Goal: Task Accomplishment & Management: Manage account settings

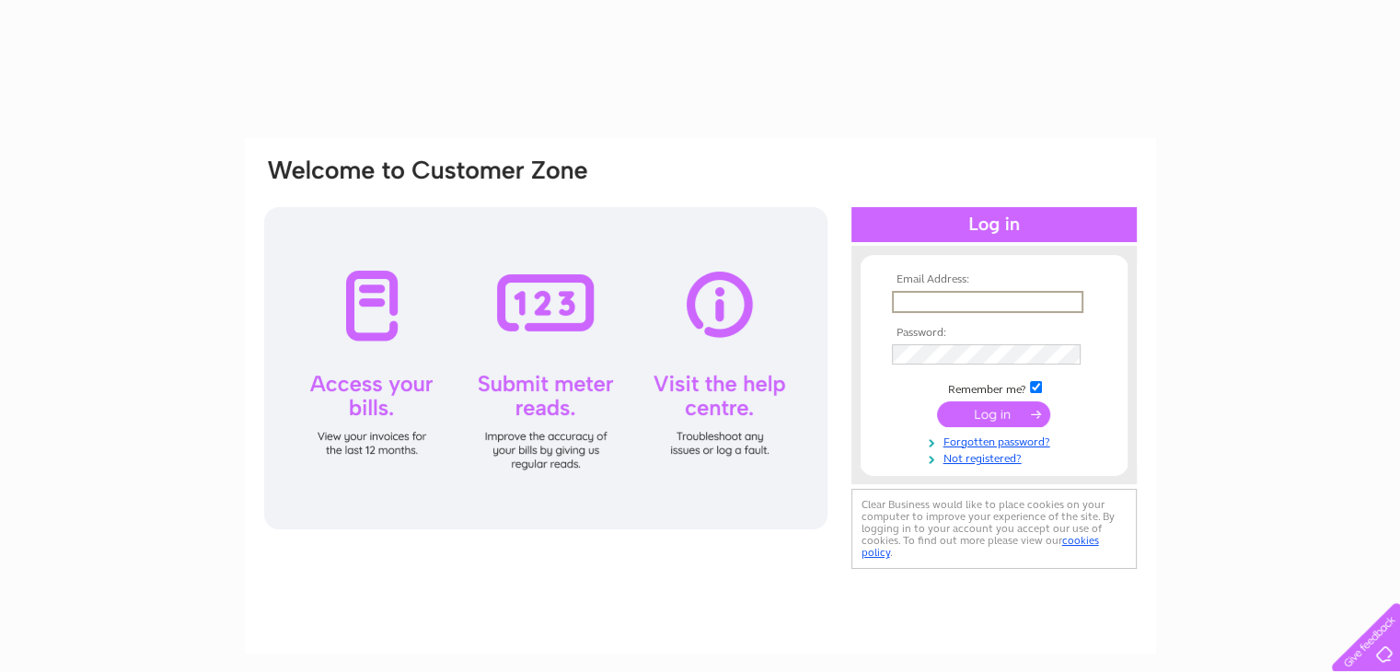
click at [1027, 302] on input "text" at bounding box center [988, 302] width 192 height 22
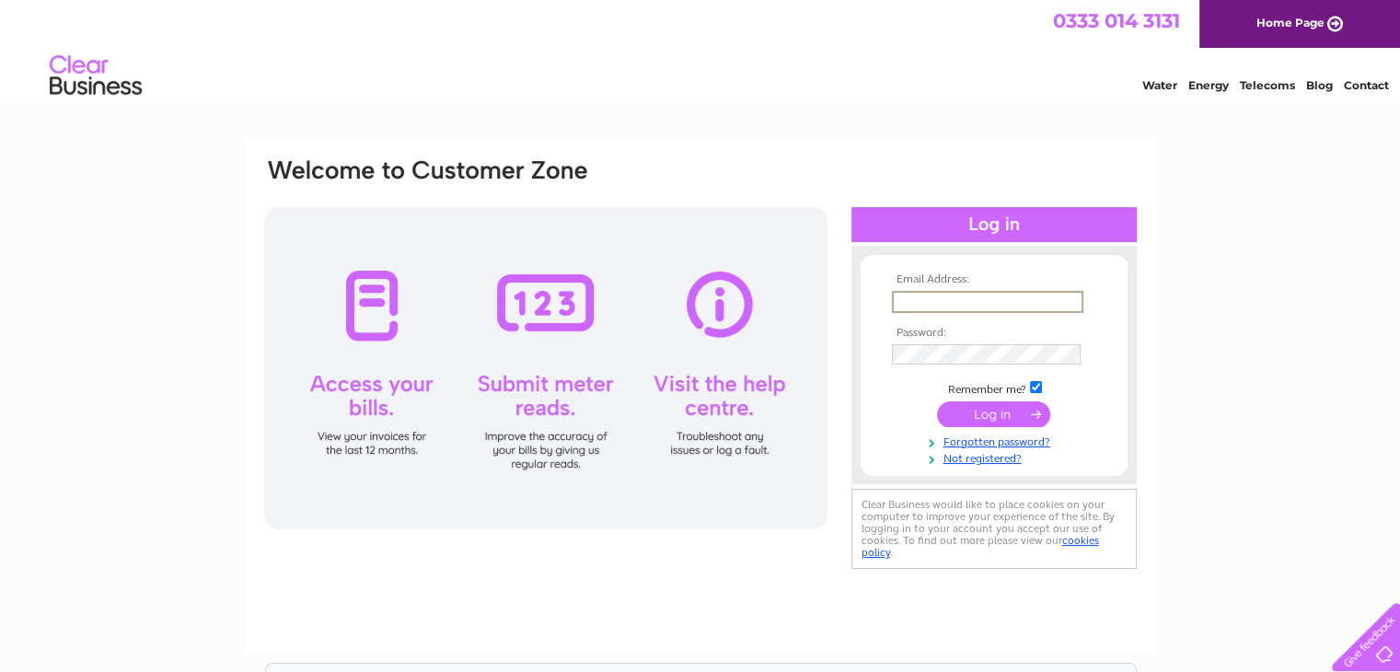
type input "geoffrey@lochnawcastle.co.uk"
click at [937, 401] on input "submit" at bounding box center [993, 414] width 113 height 26
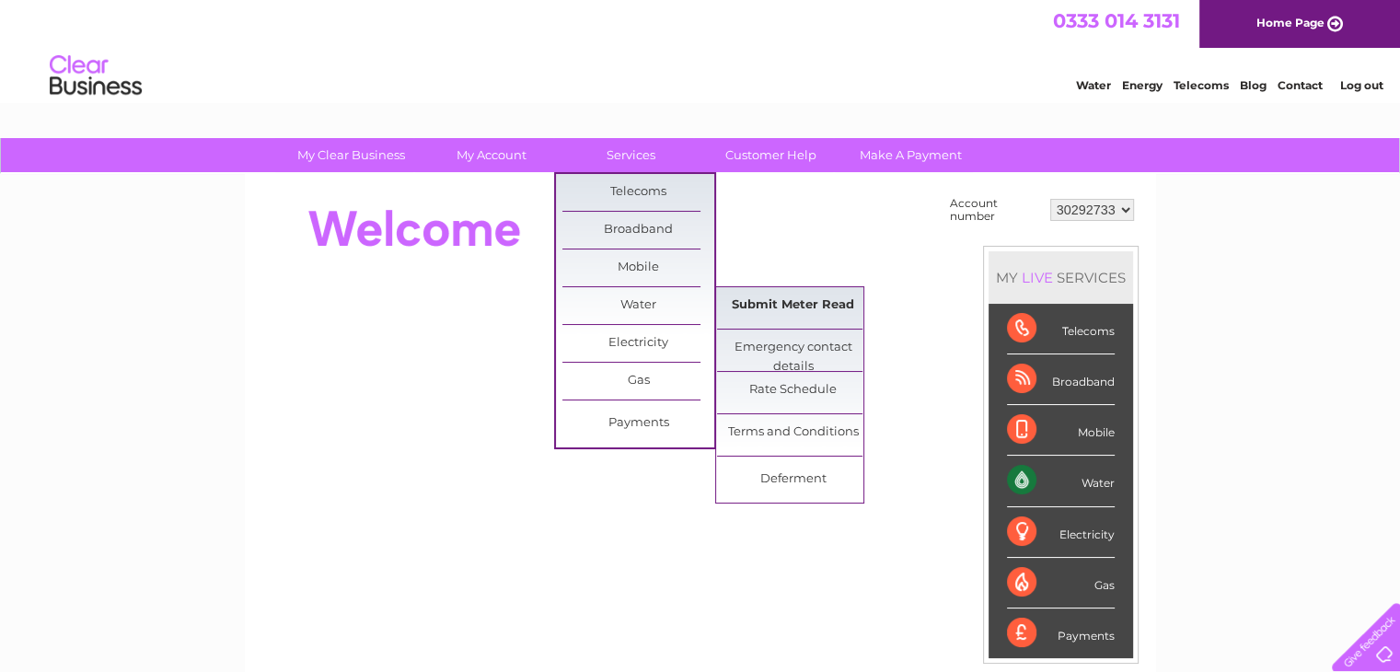
click at [787, 302] on link "Submit Meter Read" at bounding box center [793, 305] width 152 height 37
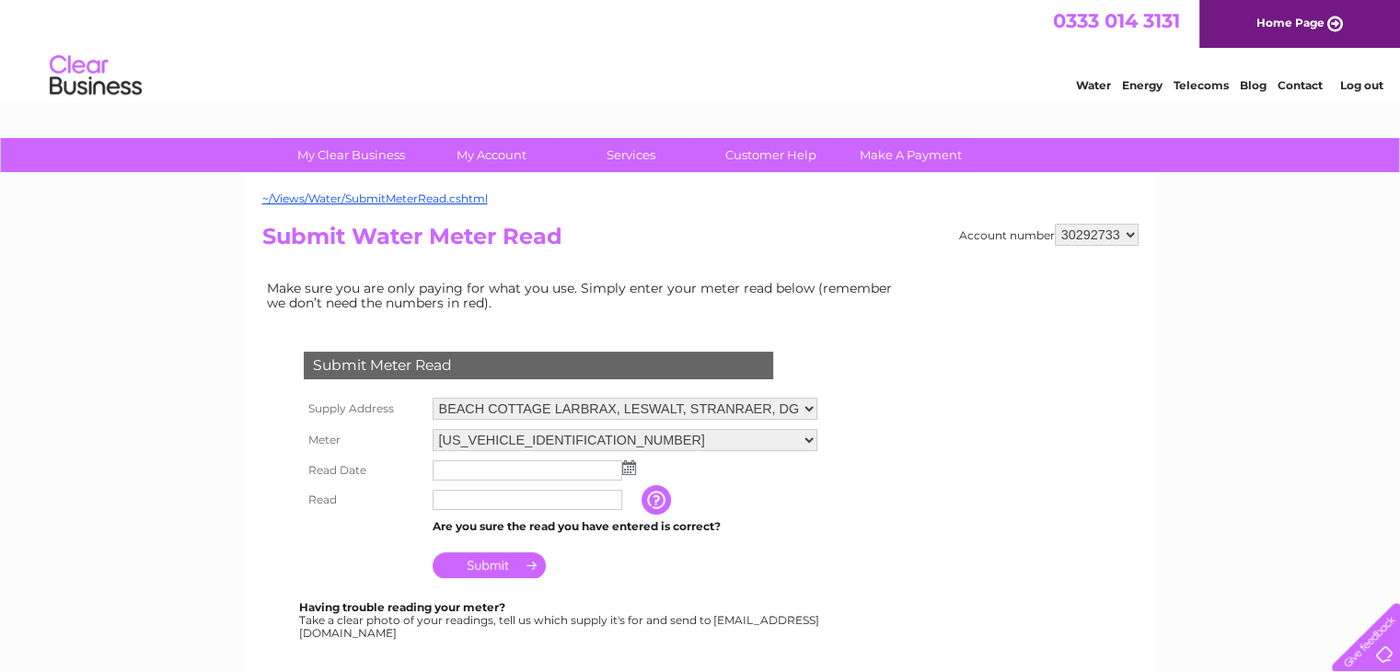
click at [629, 469] on img at bounding box center [629, 467] width 14 height 15
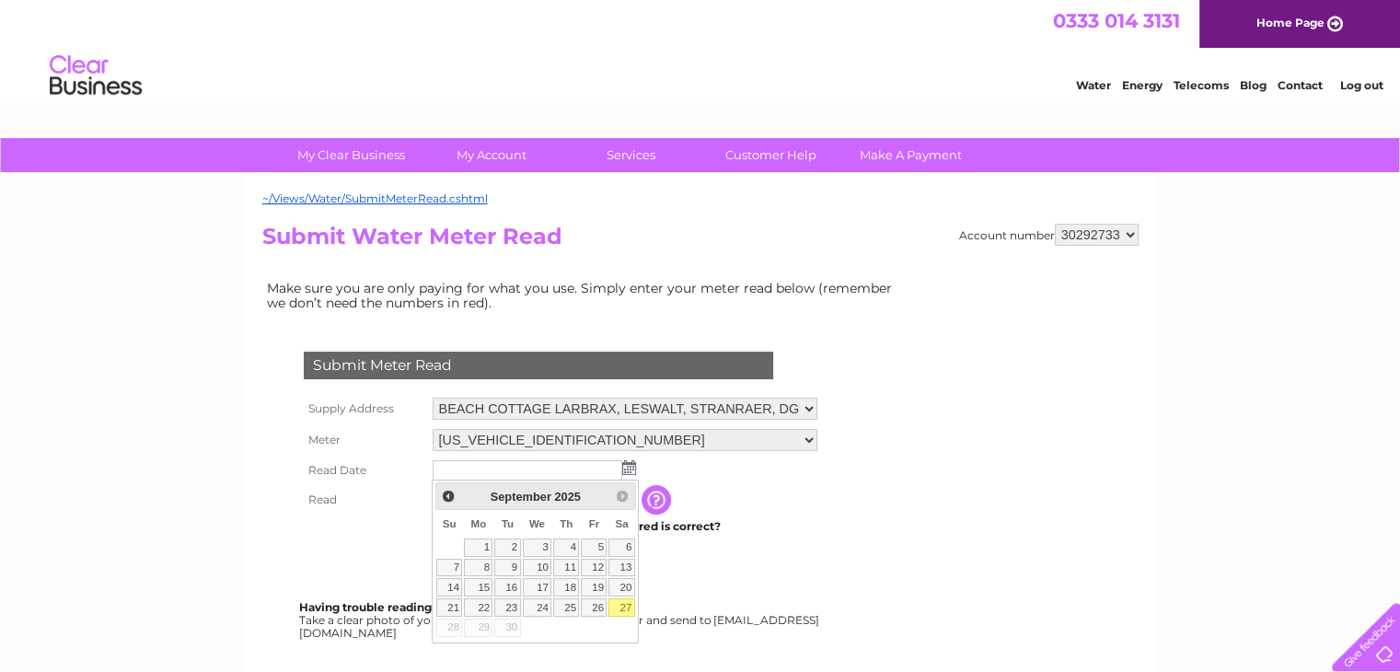
click at [622, 609] on link "27" at bounding box center [622, 608] width 26 height 18
type input "2025/09/27"
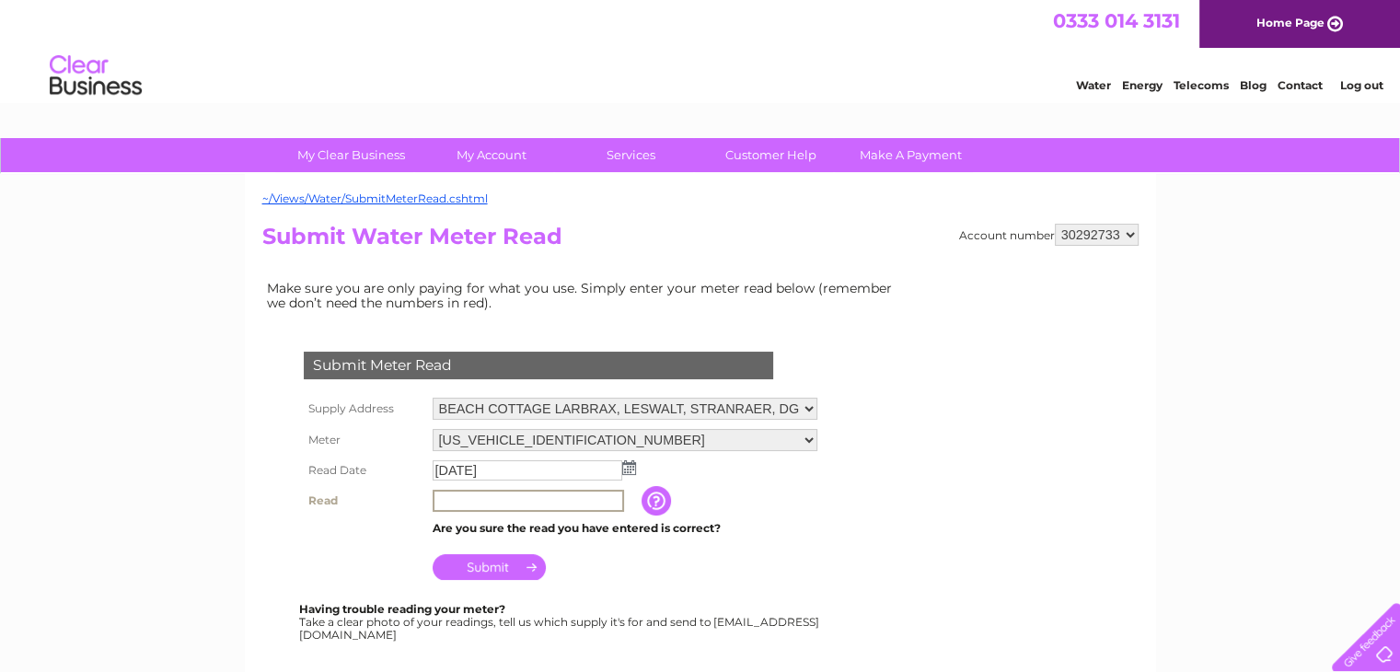
click at [469, 496] on input "text" at bounding box center [529, 501] width 192 height 22
type input "00305"
click at [482, 568] on input "Submit" at bounding box center [489, 567] width 113 height 26
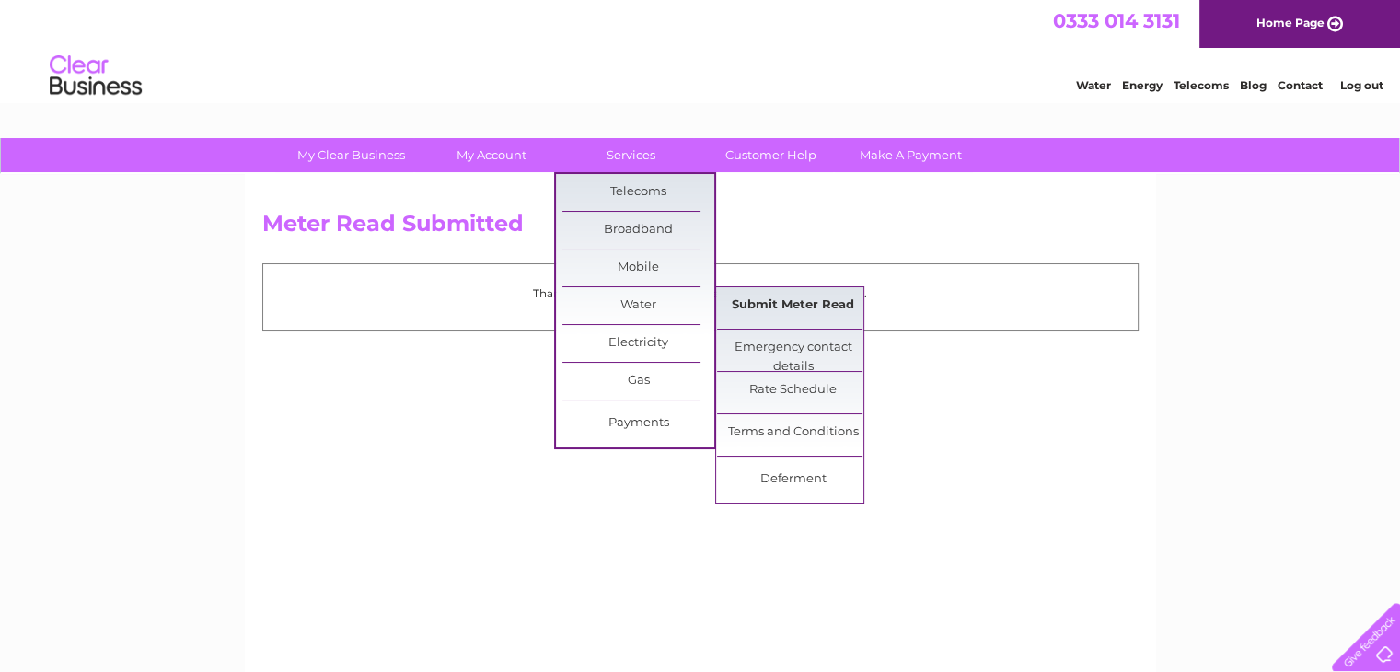
click at [805, 301] on link "Submit Meter Read" at bounding box center [793, 305] width 152 height 37
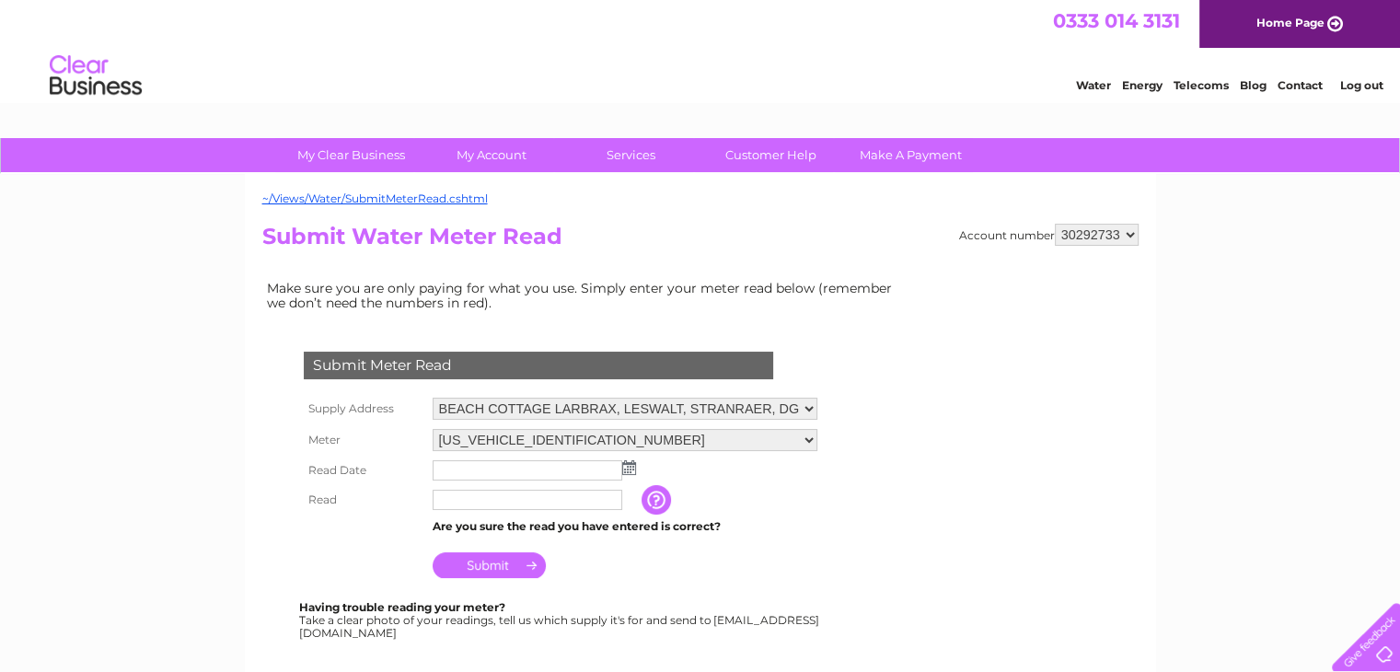
click at [1125, 234] on select "30292733 30292734" at bounding box center [1097, 235] width 84 height 22
select select "30292734"
click at [1055, 224] on select "30292733 30292734" at bounding box center [1097, 235] width 84 height 22
click at [629, 461] on img at bounding box center [629, 467] width 14 height 15
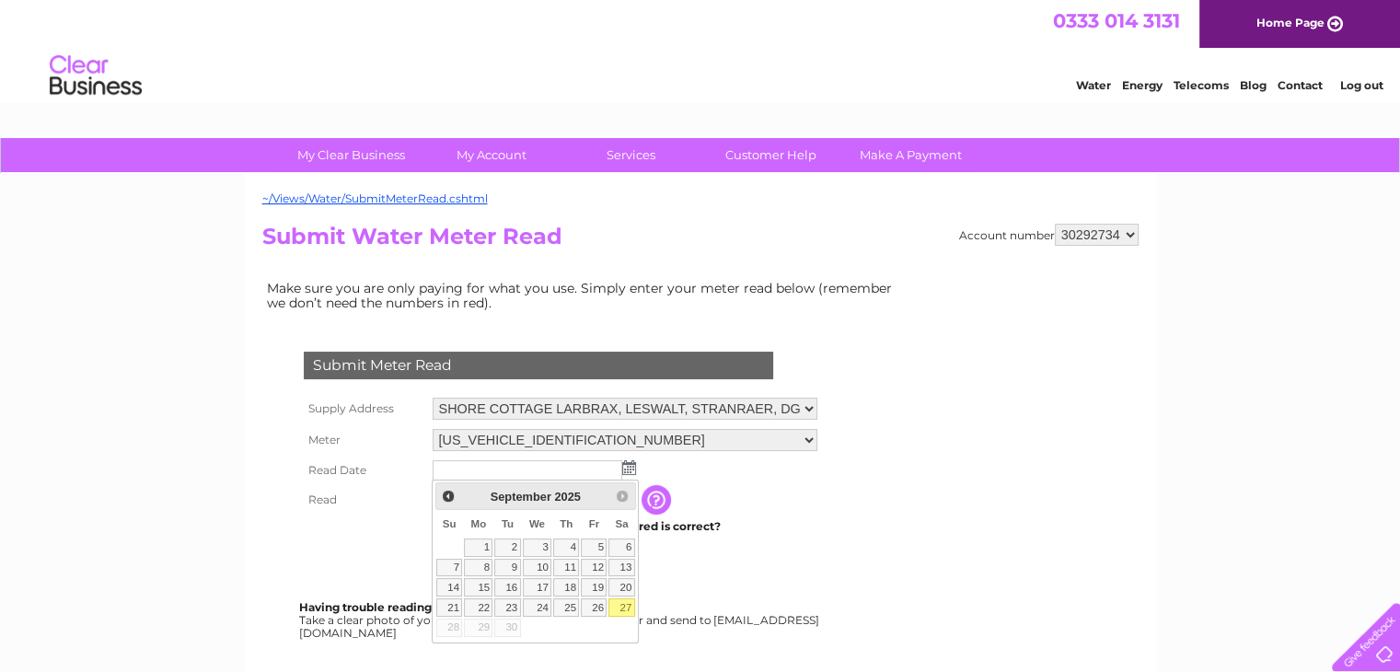
click at [630, 609] on link "27" at bounding box center [622, 608] width 26 height 18
type input "2025/09/27"
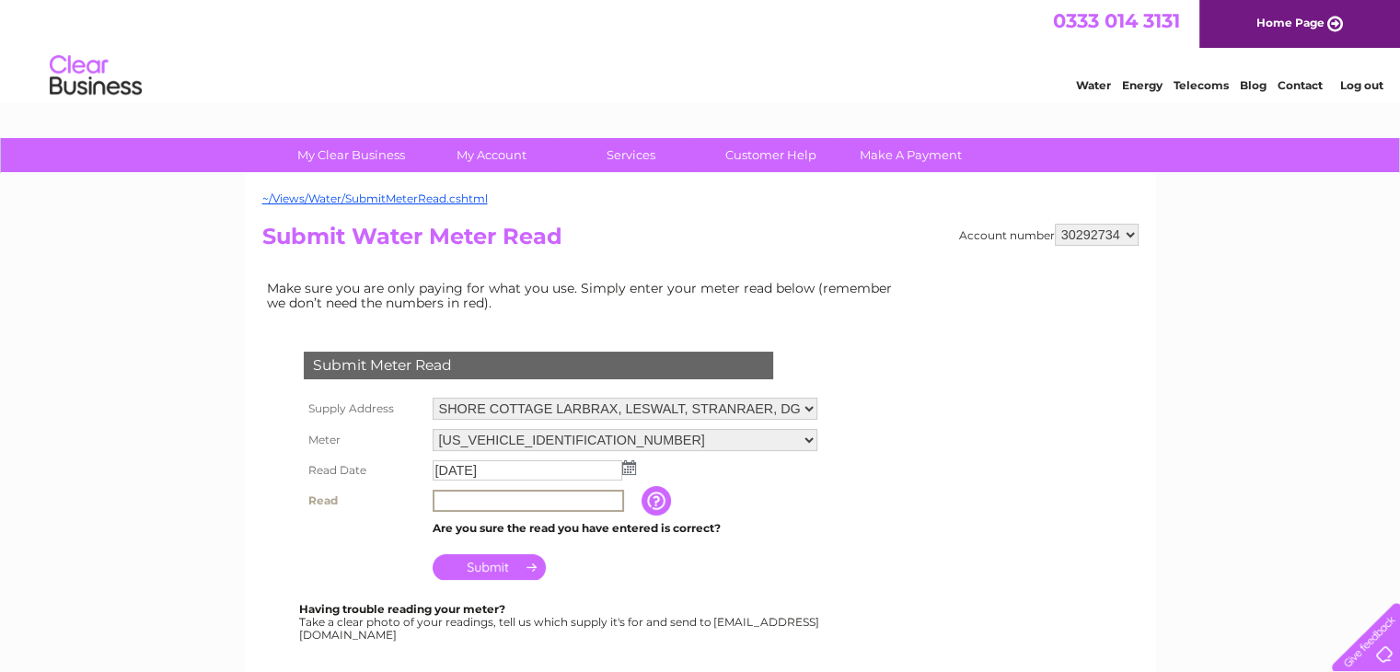
click at [501, 496] on input "text" at bounding box center [529, 501] width 192 height 22
type input "00129"
click at [482, 571] on input "Submit" at bounding box center [489, 565] width 113 height 26
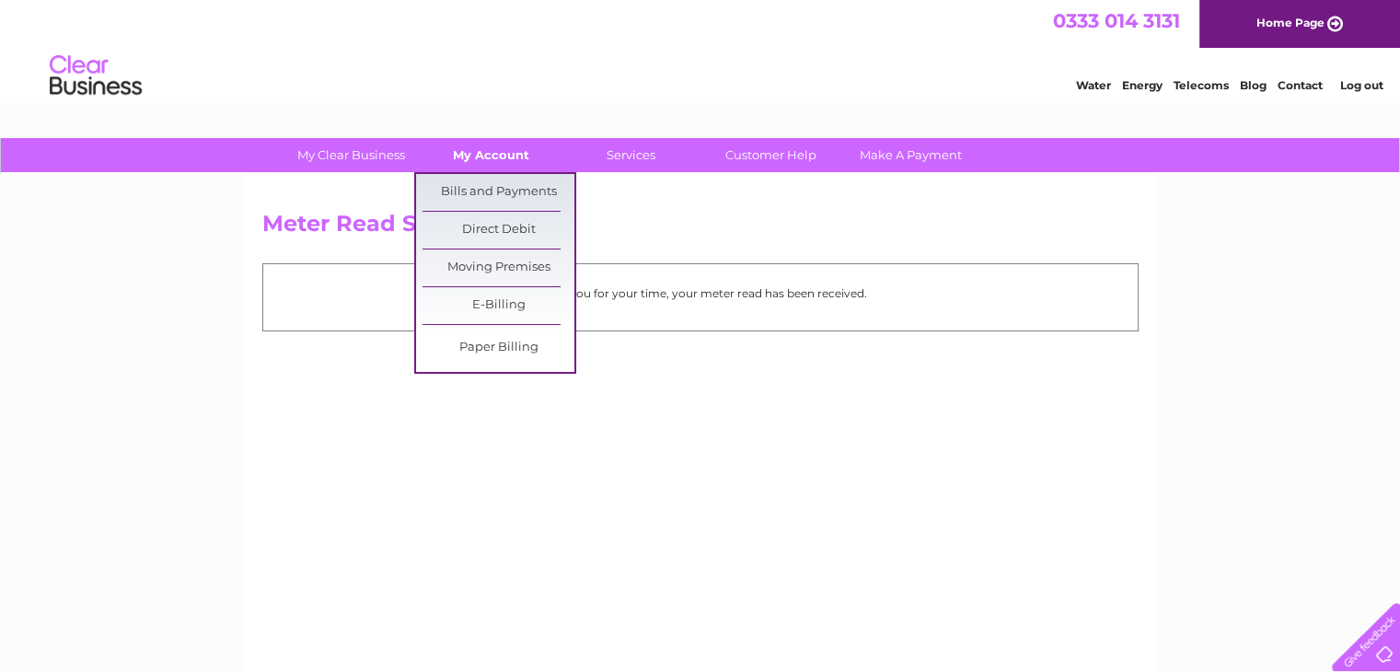
click at [481, 156] on link "My Account" at bounding box center [491, 155] width 152 height 34
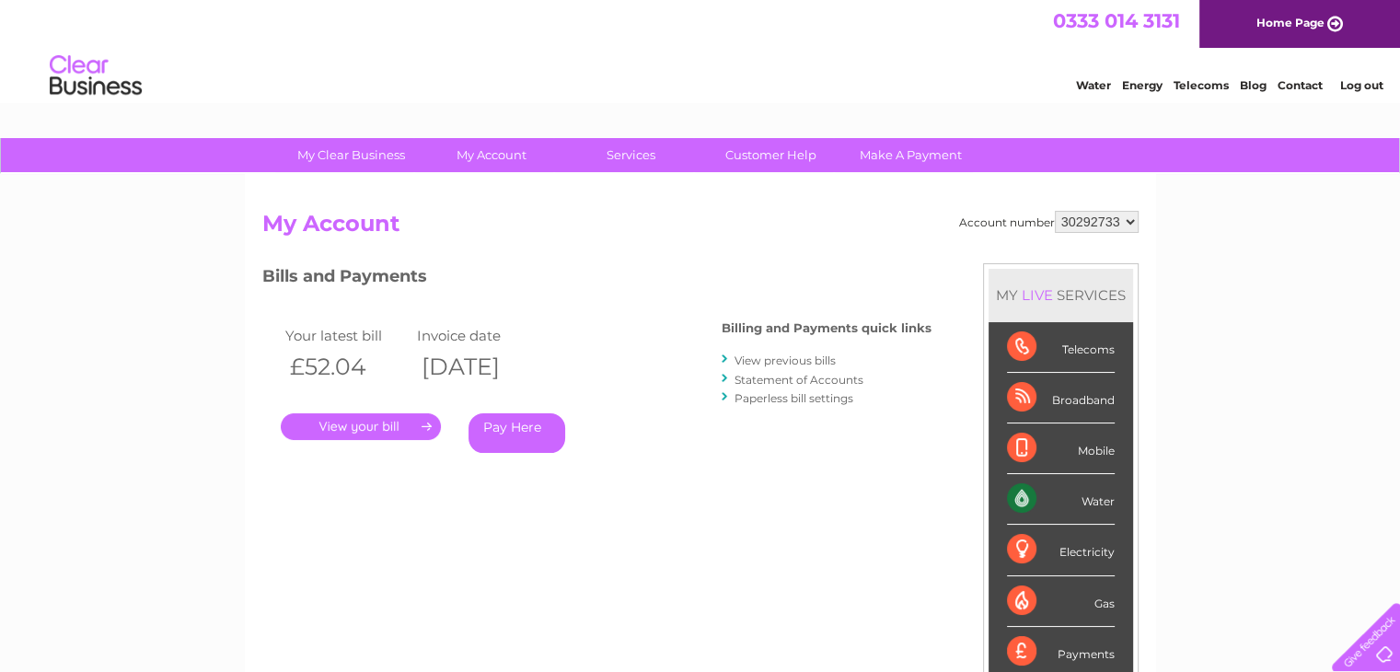
click at [814, 382] on link "Statement of Accounts" at bounding box center [799, 380] width 129 height 14
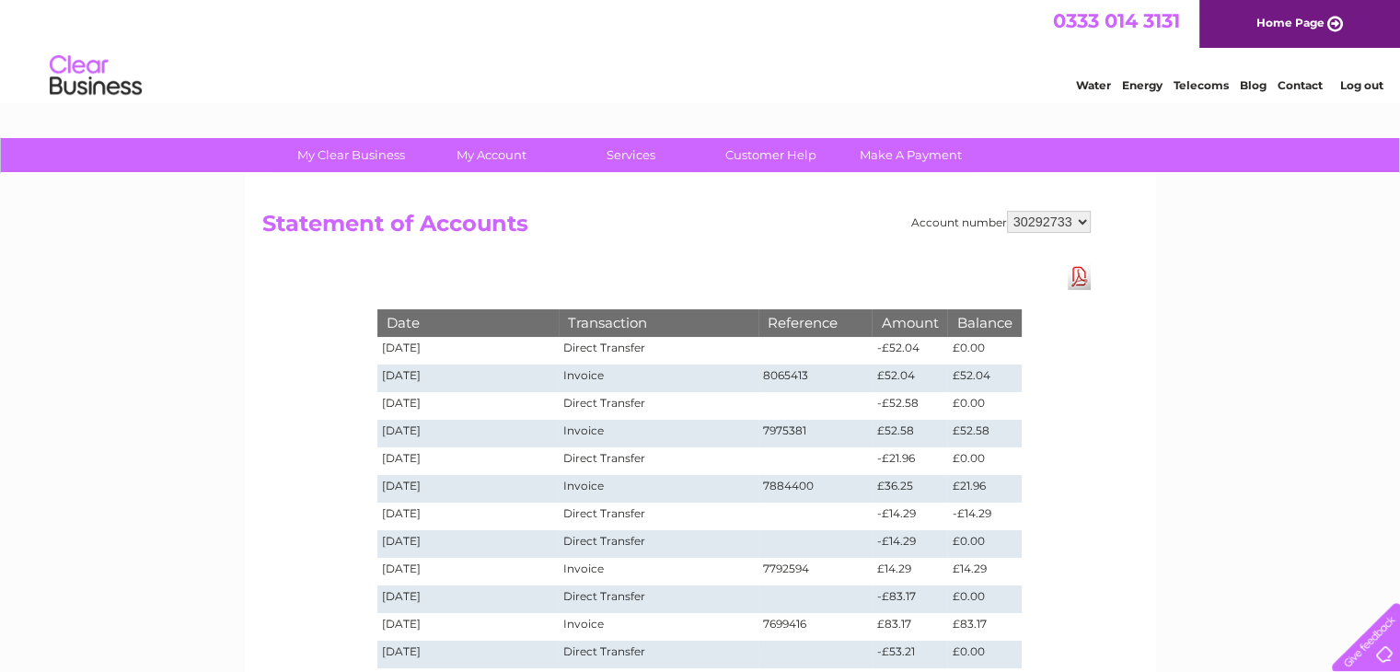
click at [1078, 220] on select "30292733 30292734" at bounding box center [1049, 222] width 84 height 22
select select "30292734"
click at [1007, 211] on select "30292733 30292734" at bounding box center [1049, 222] width 84 height 22
click at [1353, 86] on link "Log out" at bounding box center [1361, 85] width 43 height 14
